Goal: Task Accomplishment & Management: Complete application form

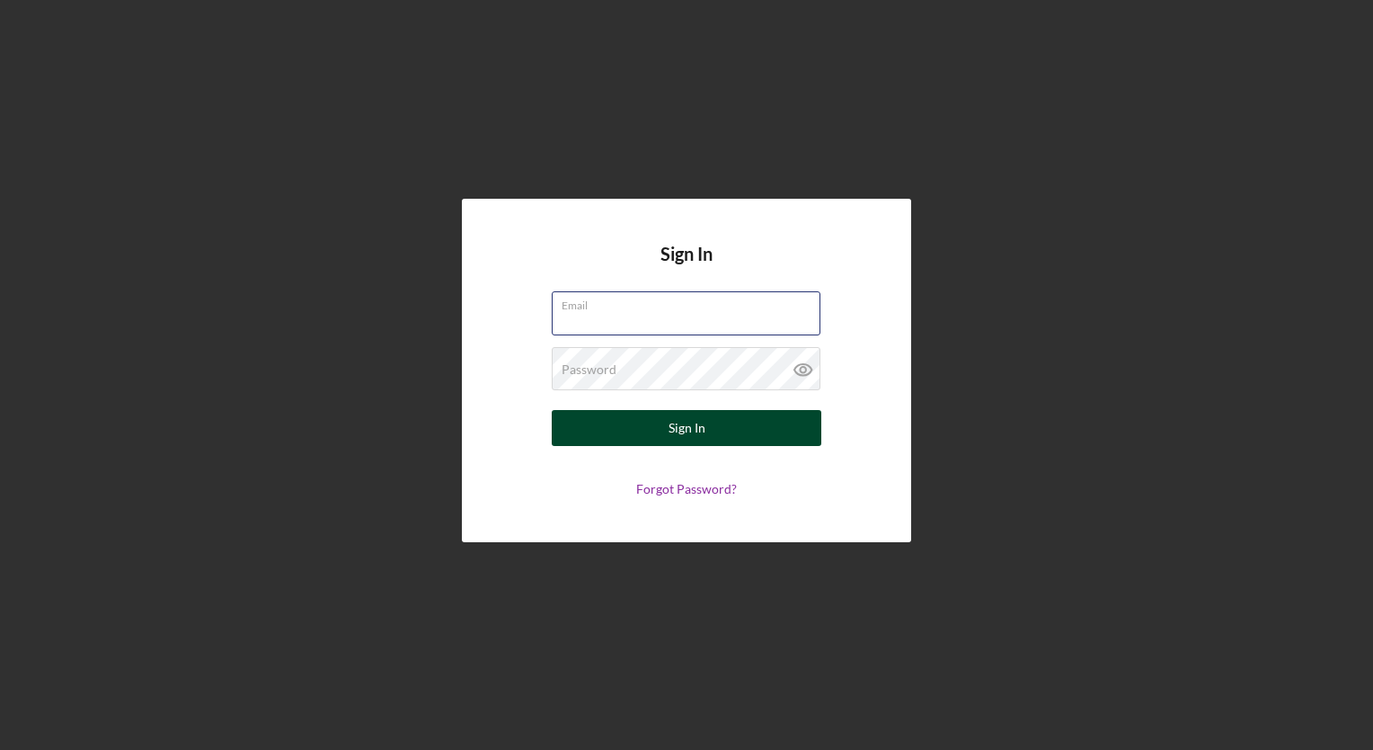
type input "[EMAIL_ADDRESS][DOMAIN_NAME]"
click at [655, 418] on button "Sign In" at bounding box center [687, 428] width 270 height 36
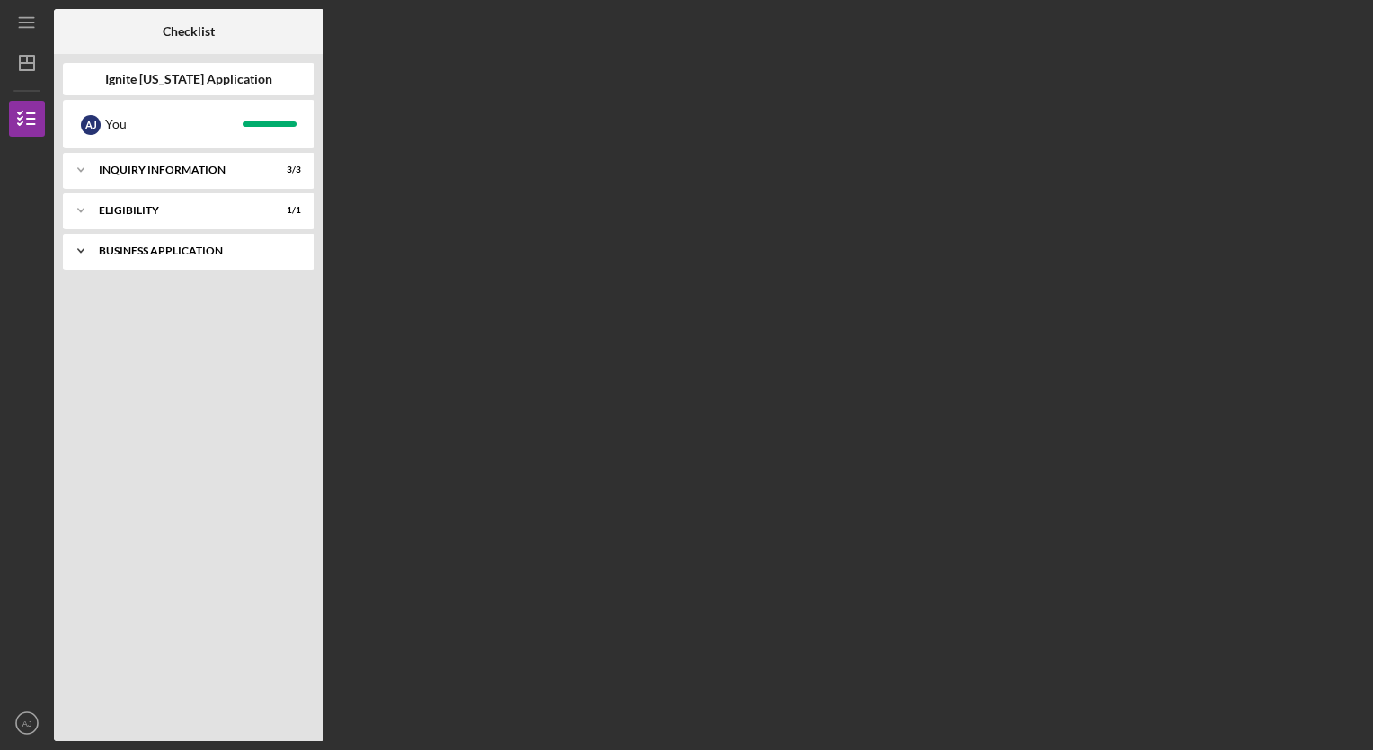
click at [216, 253] on div "Business Application" at bounding box center [195, 250] width 193 height 11
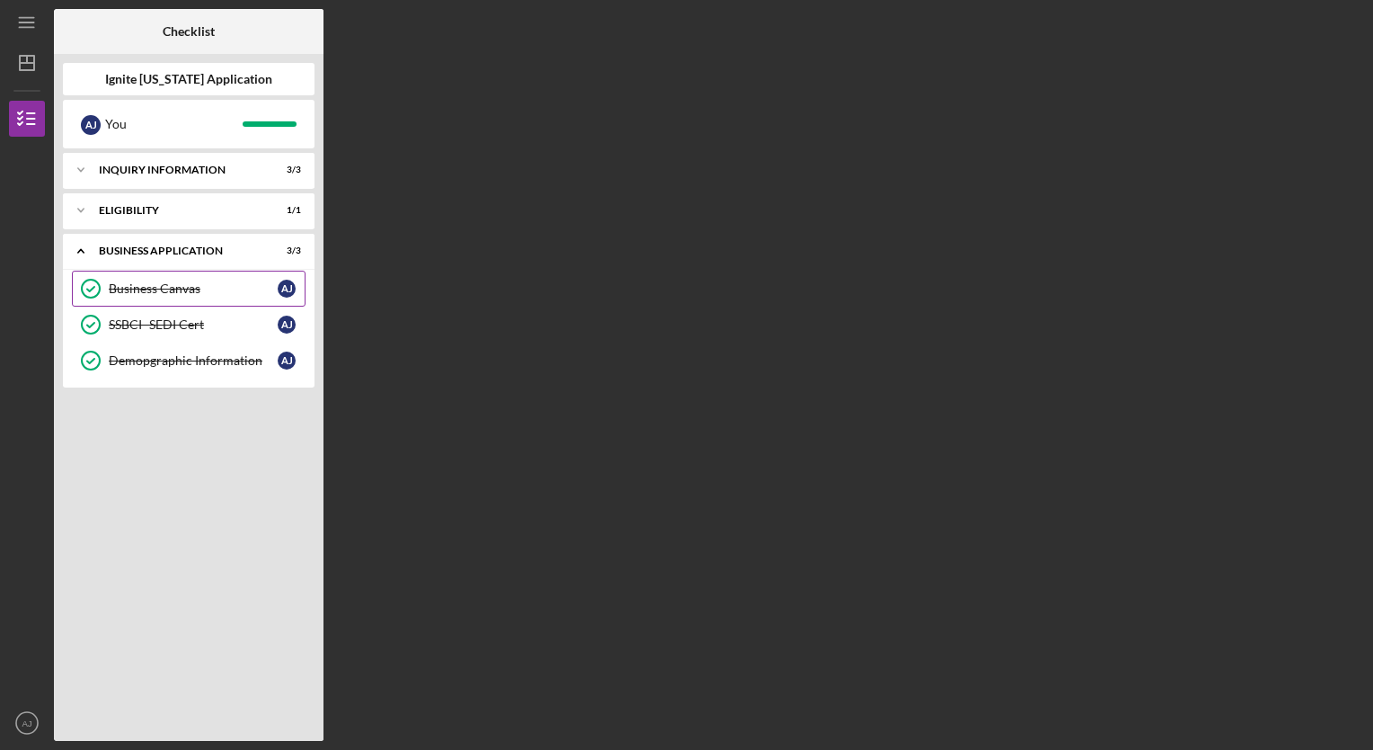
click at [197, 294] on div "Business Canvas" at bounding box center [193, 288] width 169 height 14
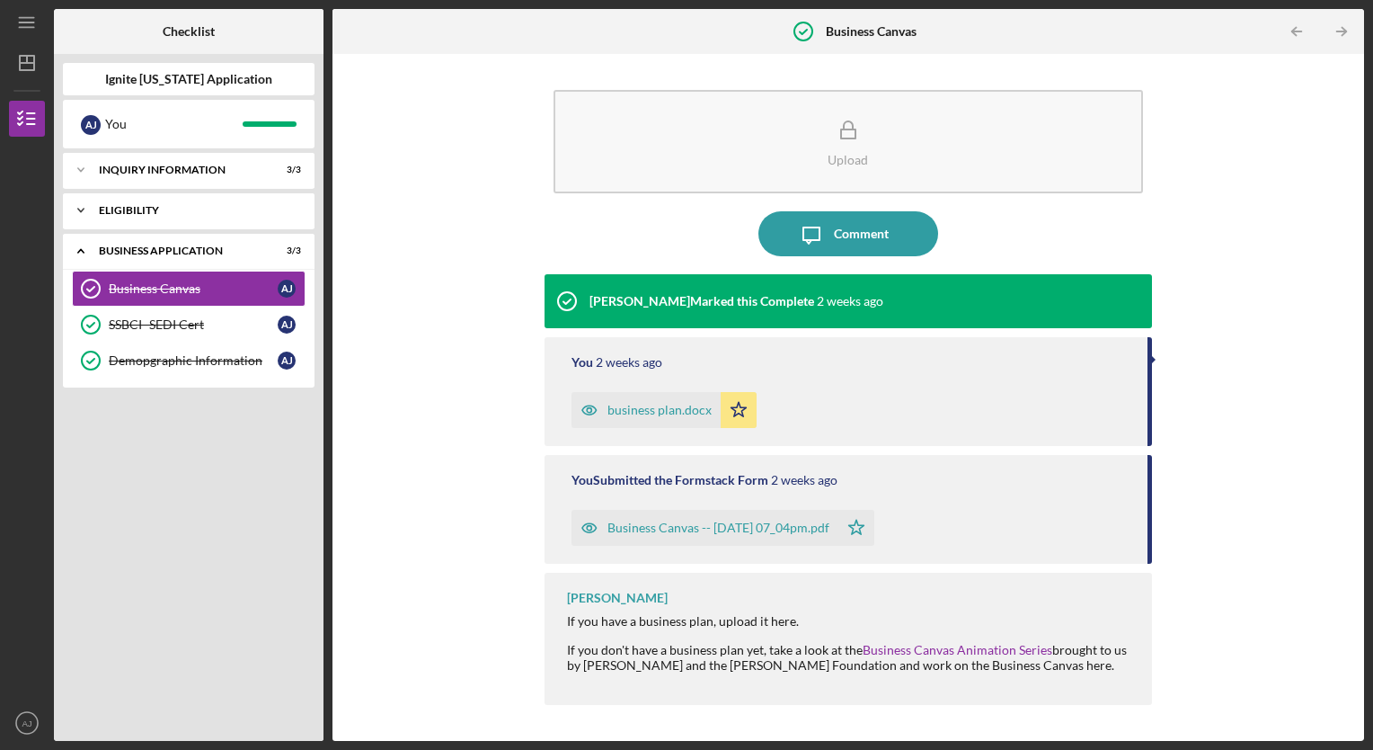
click at [180, 206] on div "Eligibility" at bounding box center [195, 210] width 193 height 11
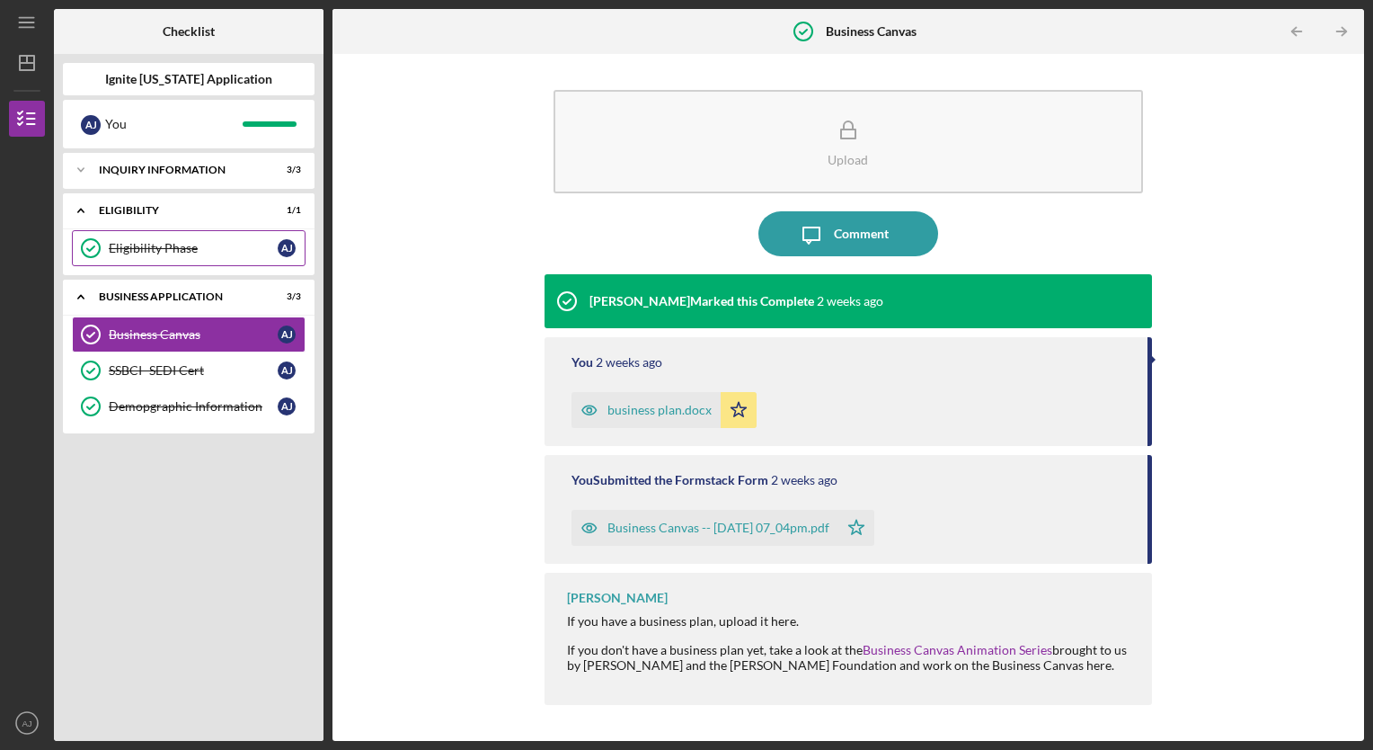
click at [169, 253] on div "Eligibility Phase" at bounding box center [193, 248] width 169 height 14
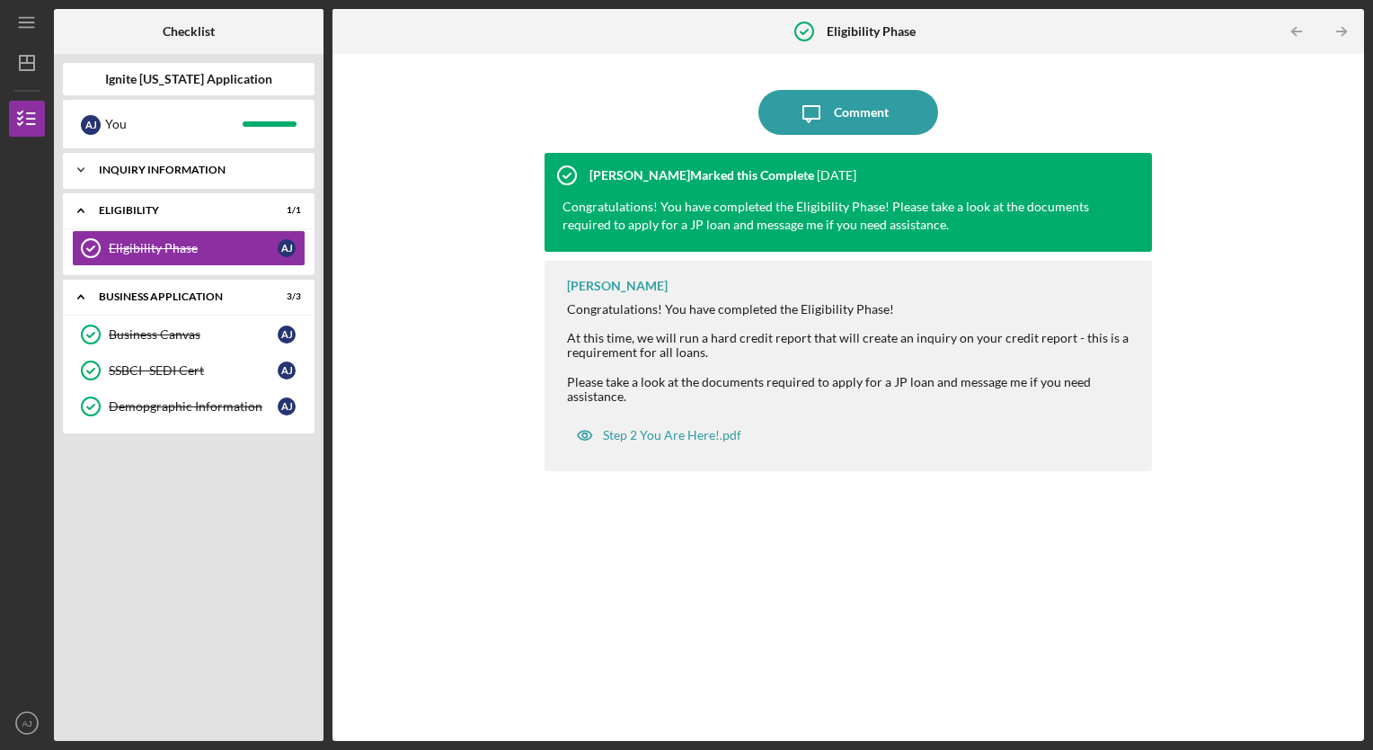
click at [169, 178] on div "Icon/Expander Inquiry Information 3 / 3" at bounding box center [189, 170] width 252 height 36
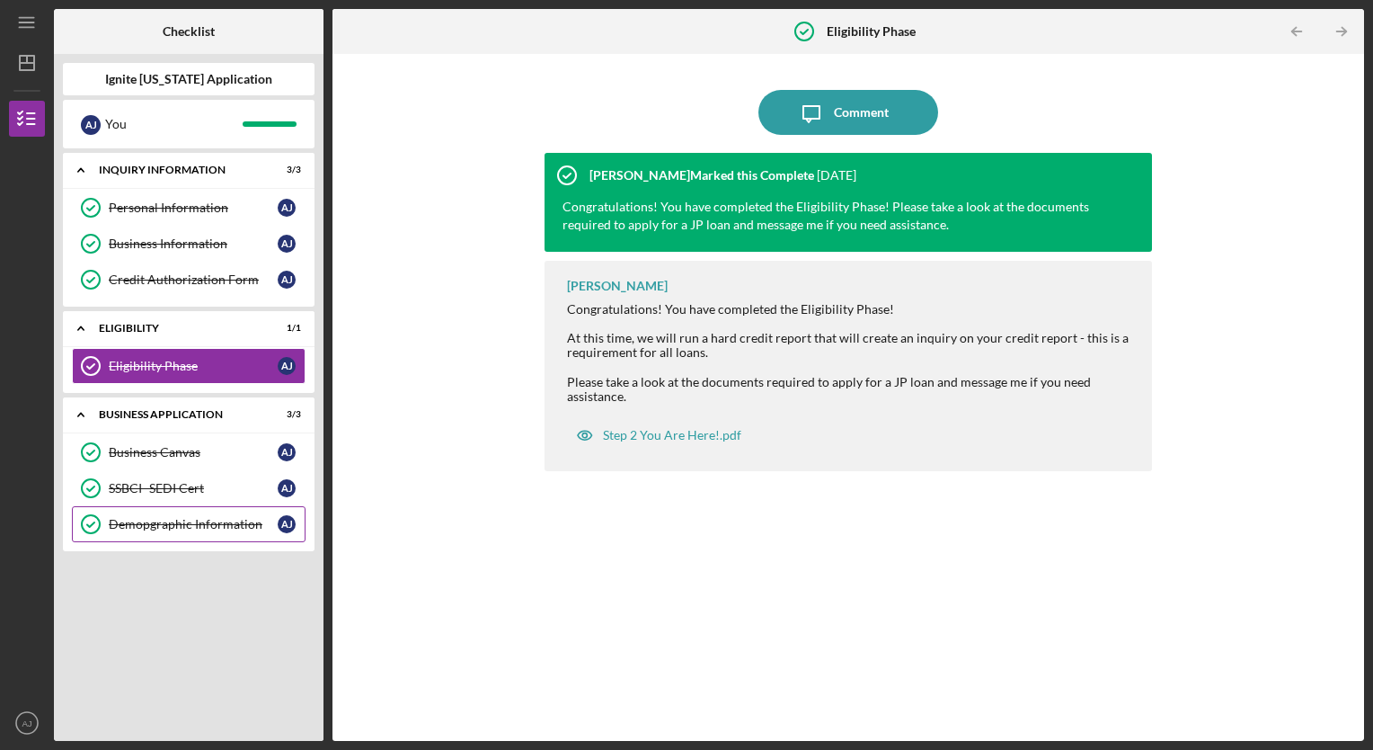
click at [162, 522] on div "Demopgraphic Information" at bounding box center [193, 524] width 169 height 14
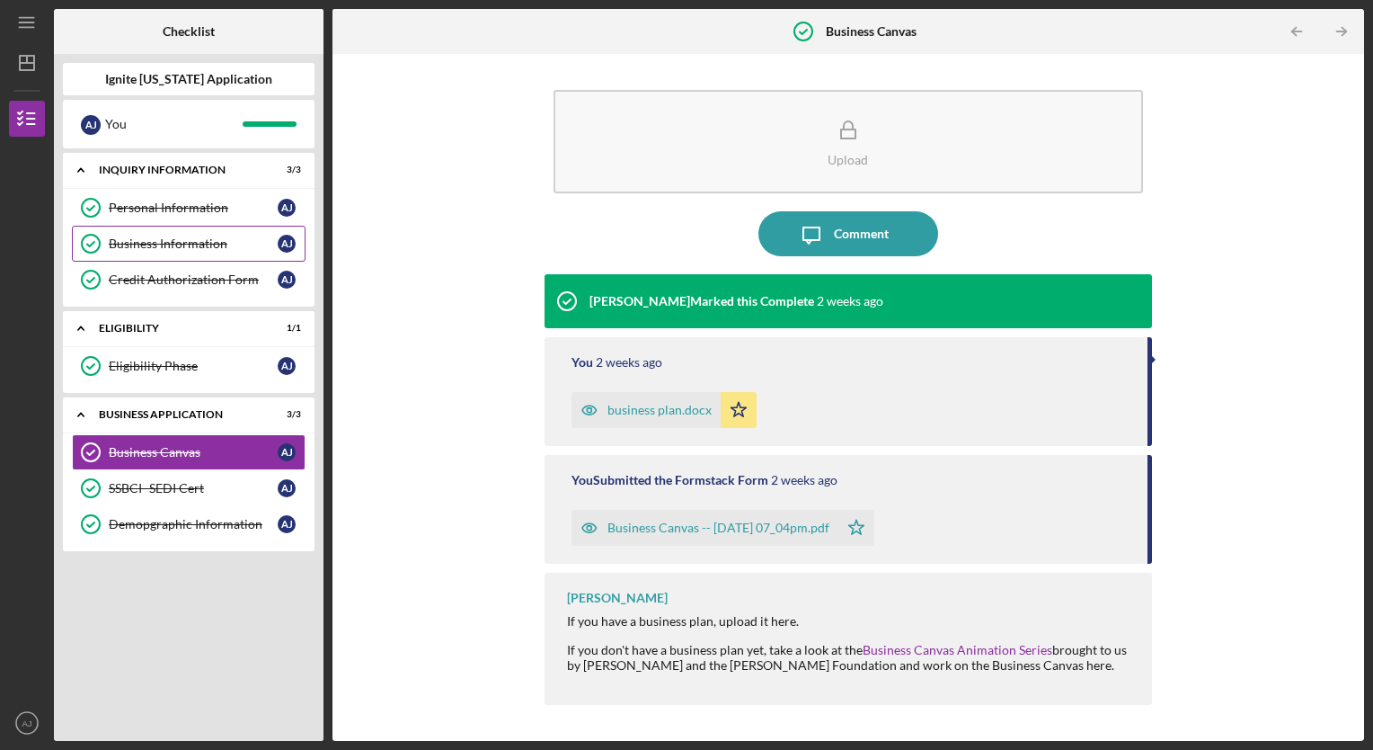
click at [172, 238] on div "Business Information" at bounding box center [193, 243] width 169 height 14
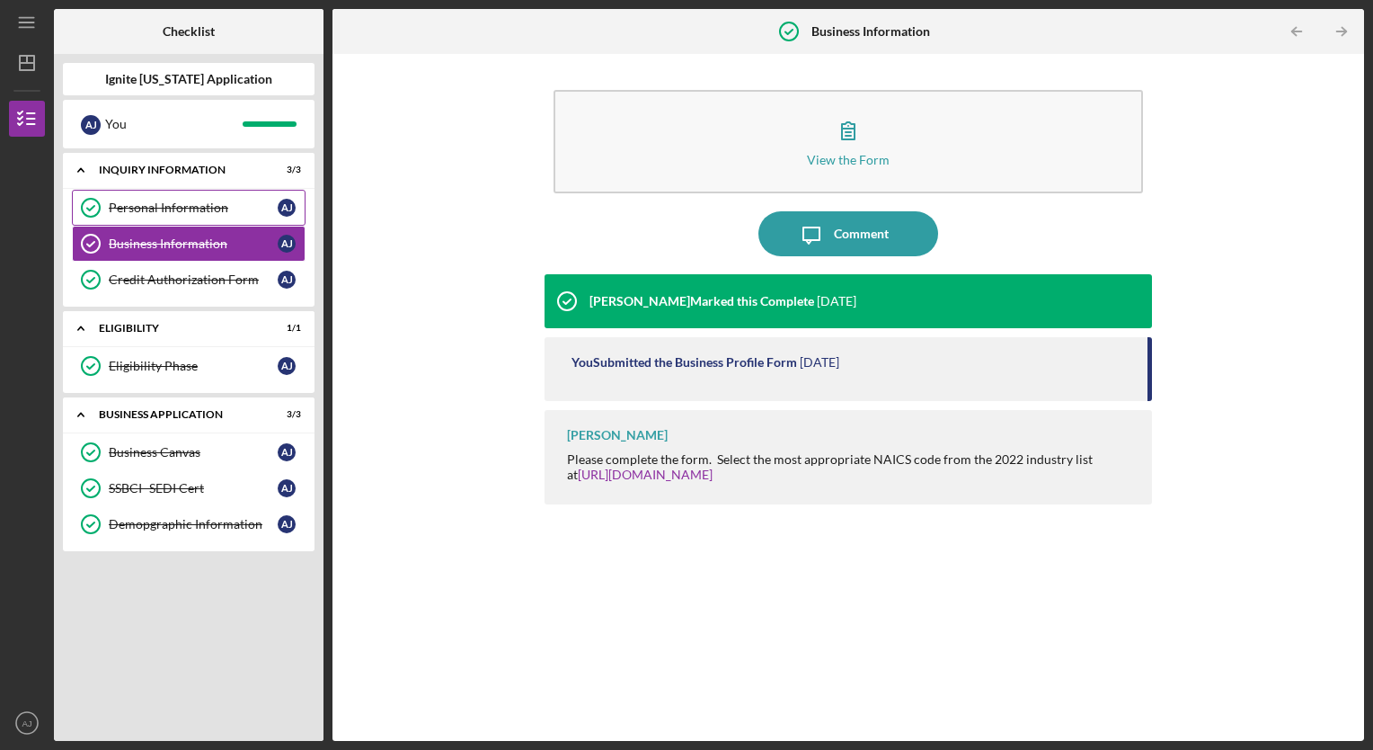
click at [179, 200] on div "Personal Information" at bounding box center [193, 207] width 169 height 14
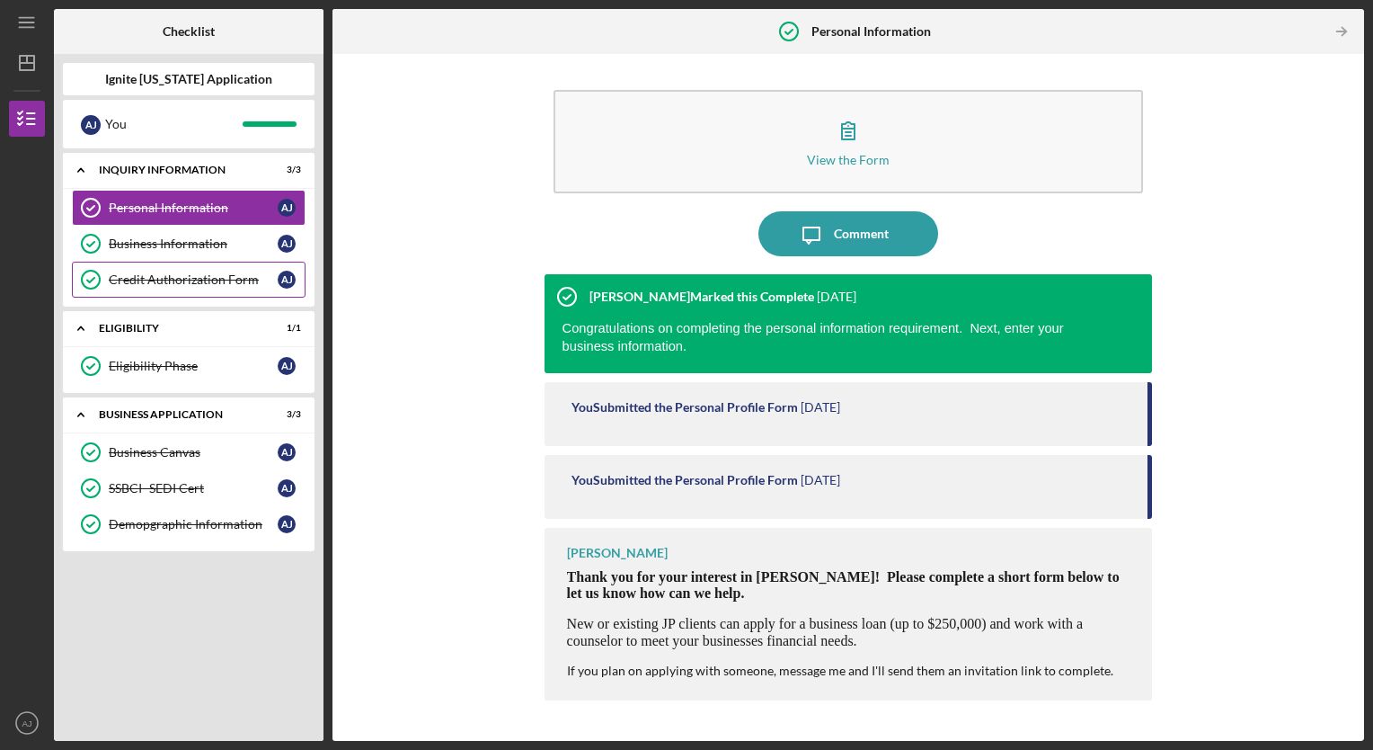
click at [198, 278] on div "Credit Authorization Form" at bounding box center [193, 279] width 169 height 14
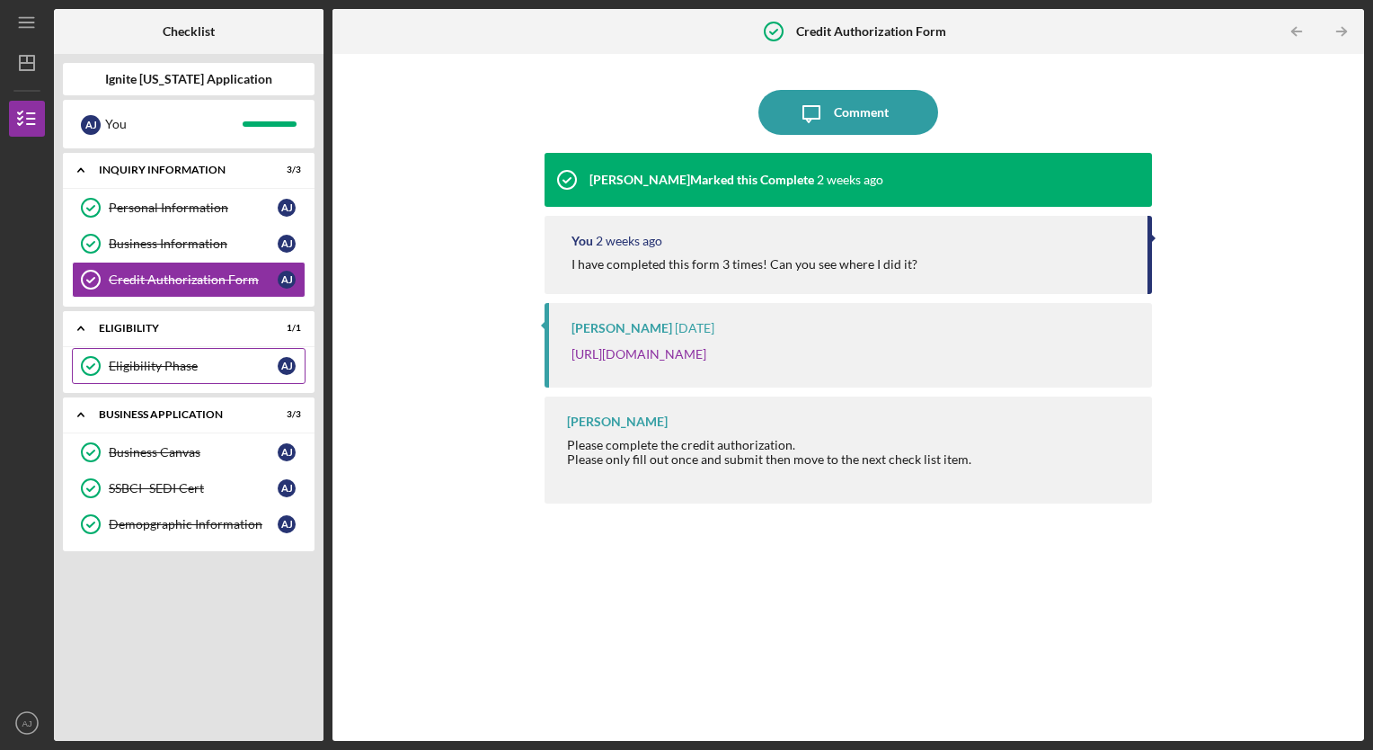
click at [177, 364] on div "Eligibility Phase" at bounding box center [193, 366] width 169 height 14
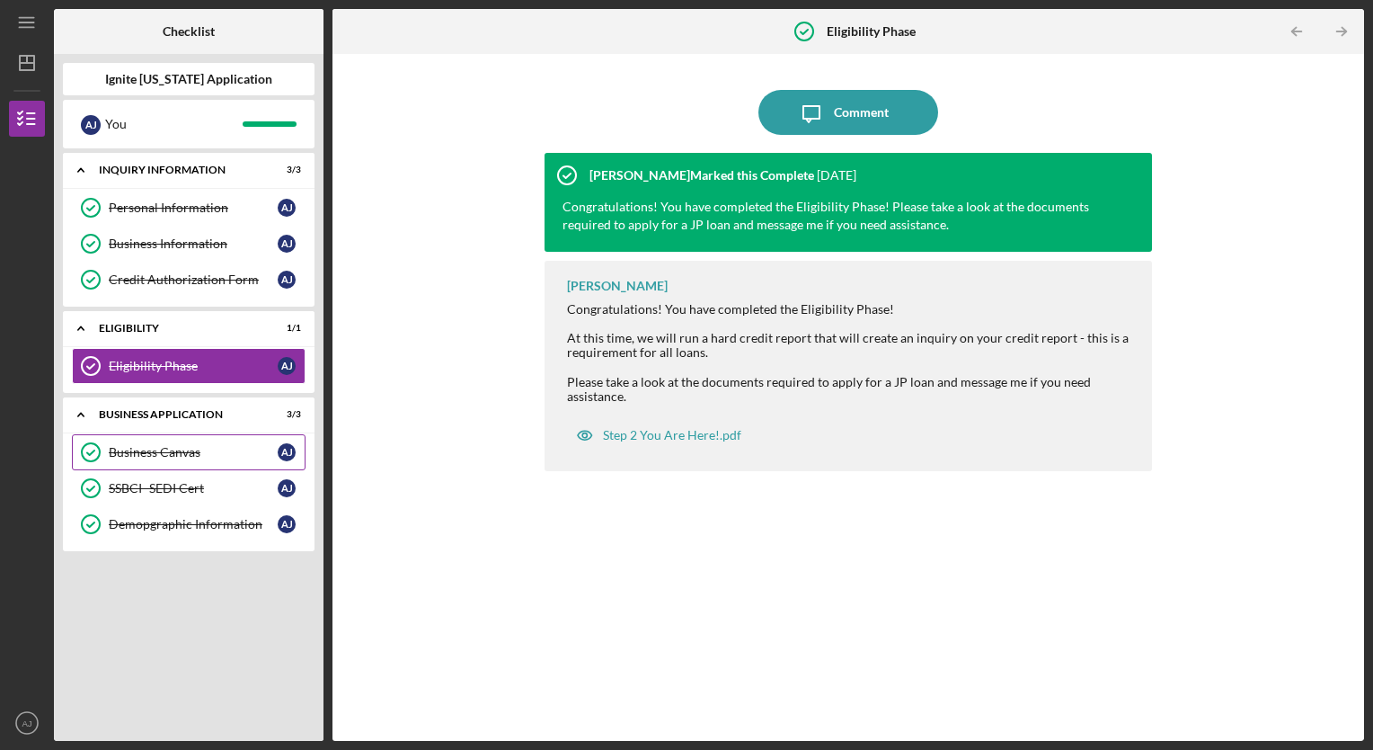
click at [168, 460] on link "Business Canvas Business Canvas A J" at bounding box center [189, 452] width 234 height 36
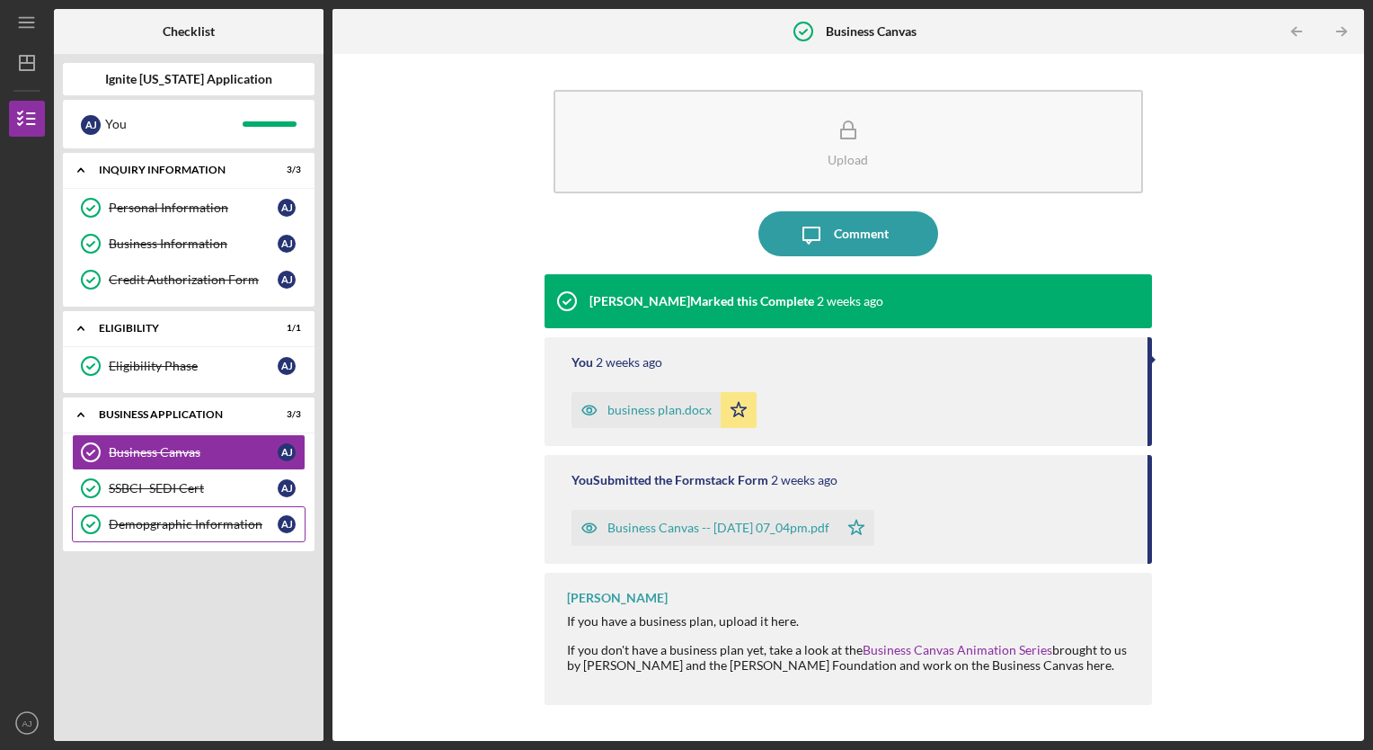
click at [161, 507] on link "Demopgraphic Information Demopgraphic Information A J" at bounding box center [189, 524] width 234 height 36
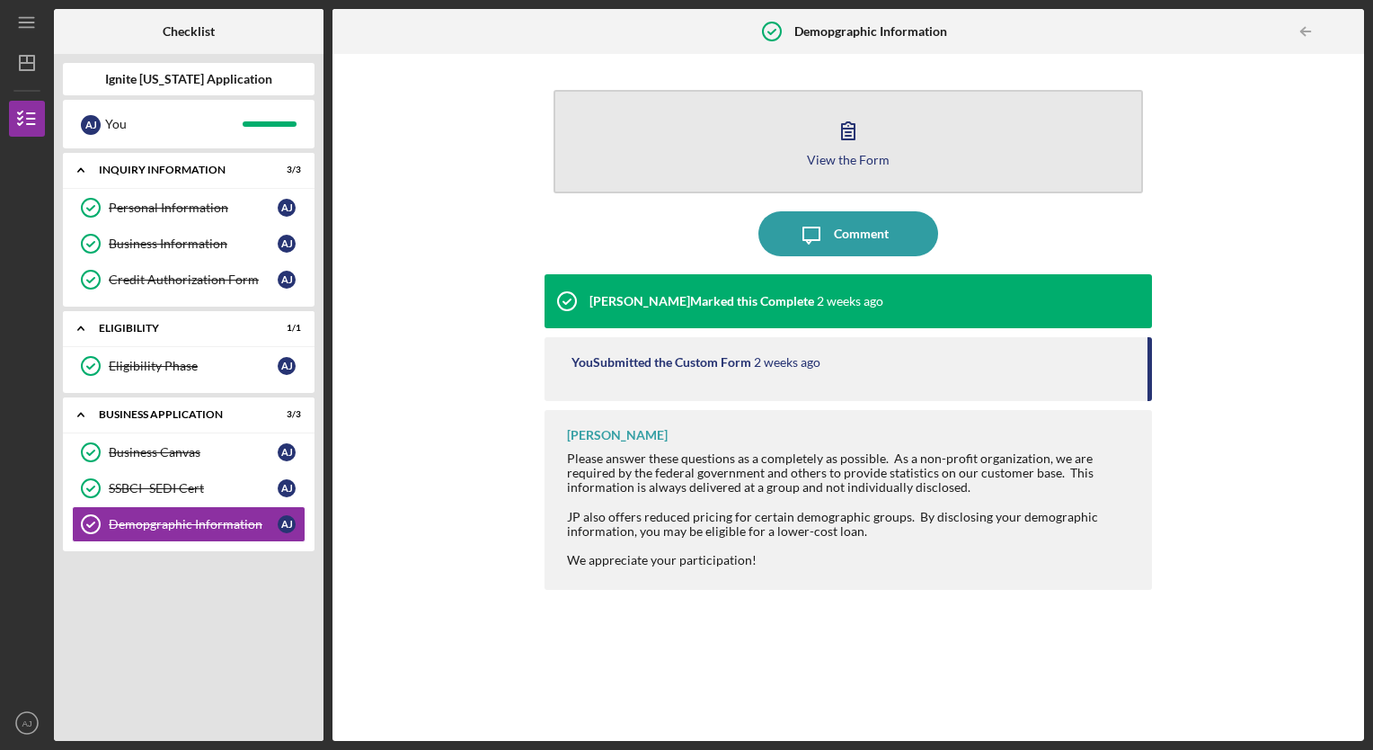
click at [823, 138] on button "View the Form Form" at bounding box center [849, 141] width 590 height 103
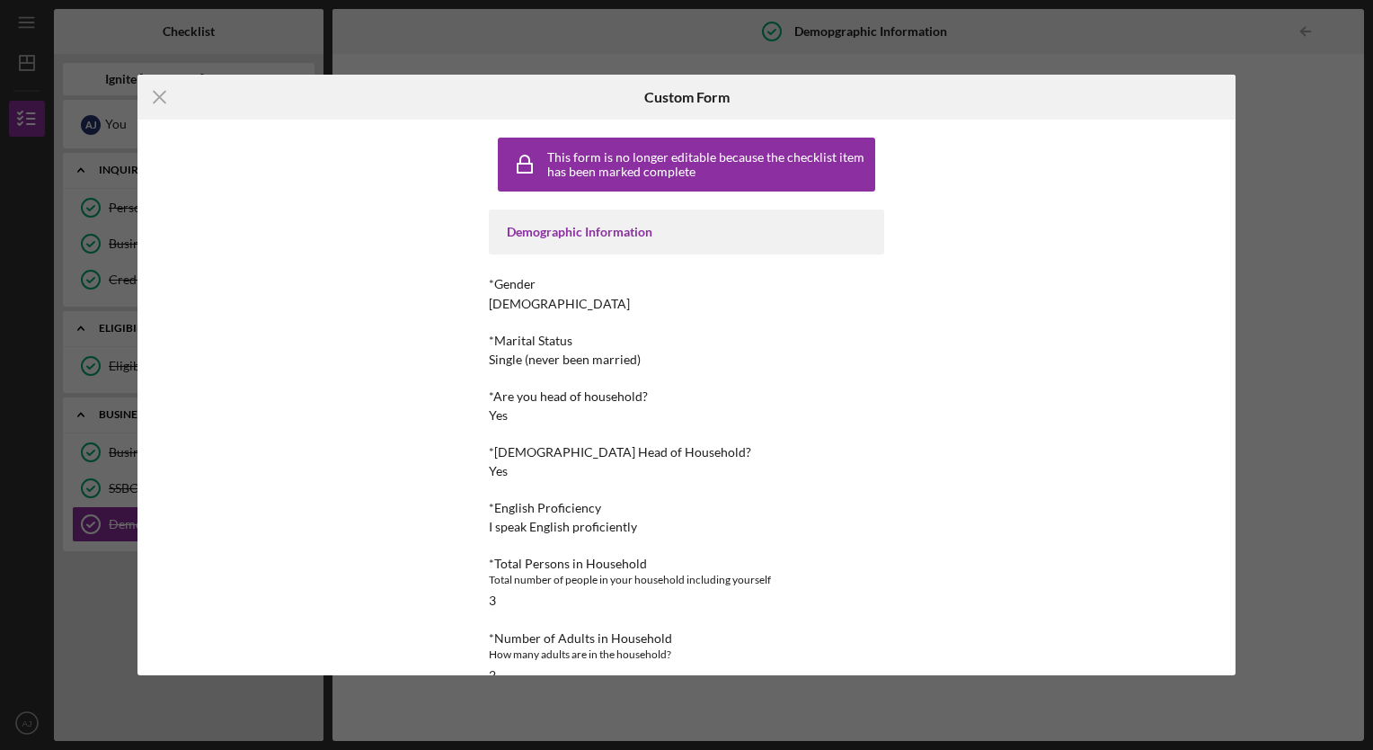
click at [867, 34] on div "Icon/Menu Close Custom Form This form is no longer editable because the checkli…" at bounding box center [686, 375] width 1373 height 750
click at [164, 98] on icon "Icon/Menu Close" at bounding box center [160, 97] width 45 height 45
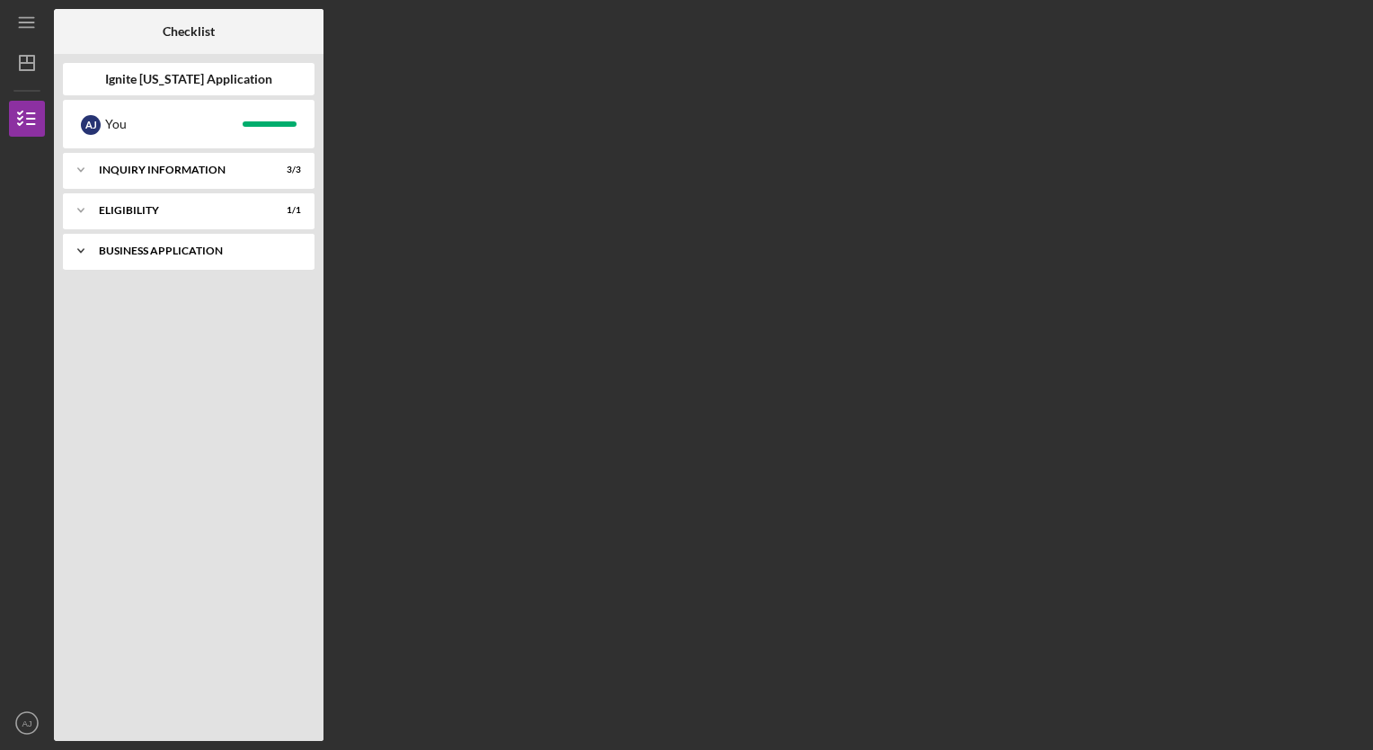
click at [215, 257] on div "Icon/Expander Business Application 3 / 3" at bounding box center [189, 251] width 252 height 36
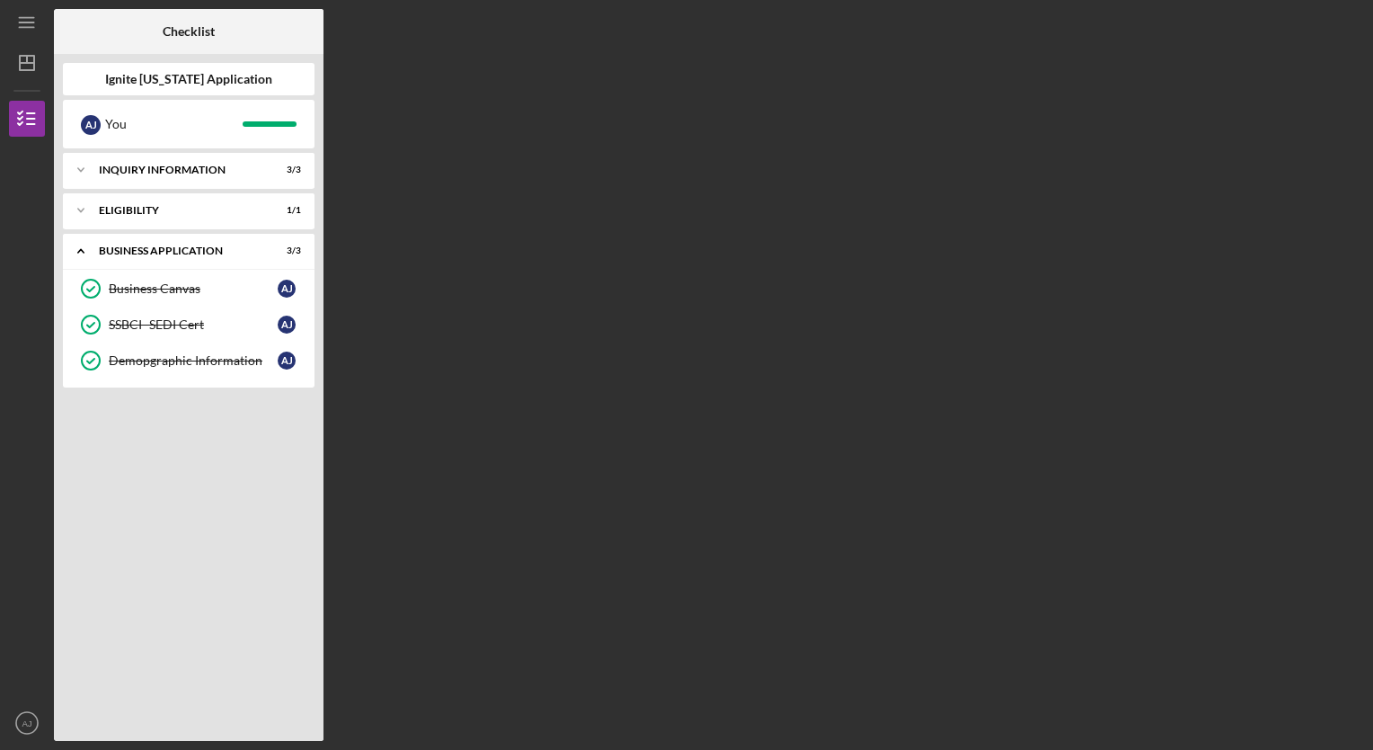
click at [372, 192] on div "Checklist Ignite [US_STATE] Application A J You Icon/Expander Inquiry Informati…" at bounding box center [709, 375] width 1310 height 732
